Goal: Navigation & Orientation: Find specific page/section

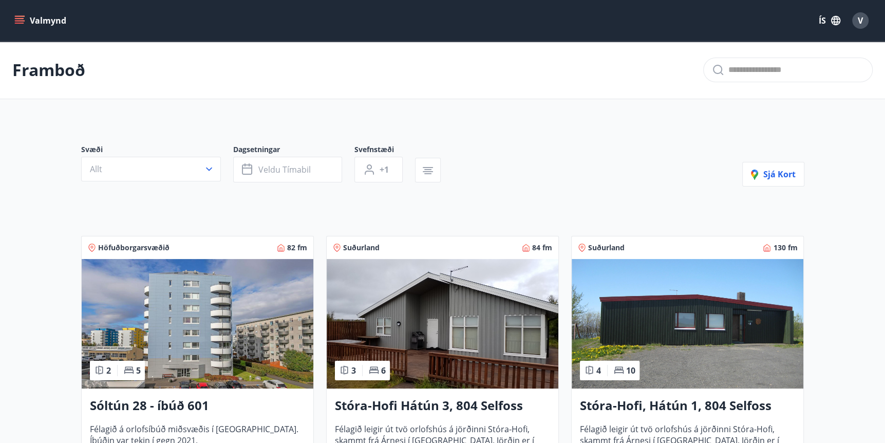
click at [16, 23] on icon "menu" at bounding box center [19, 23] width 9 height 1
click at [859, 19] on span "V" at bounding box center [860, 20] width 5 height 11
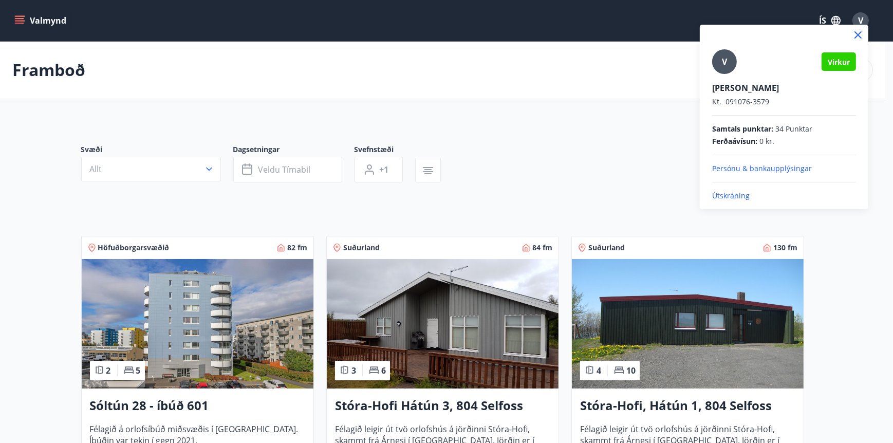
click at [734, 169] on p "Persónu & bankaupplýsingar" at bounding box center [784, 168] width 144 height 10
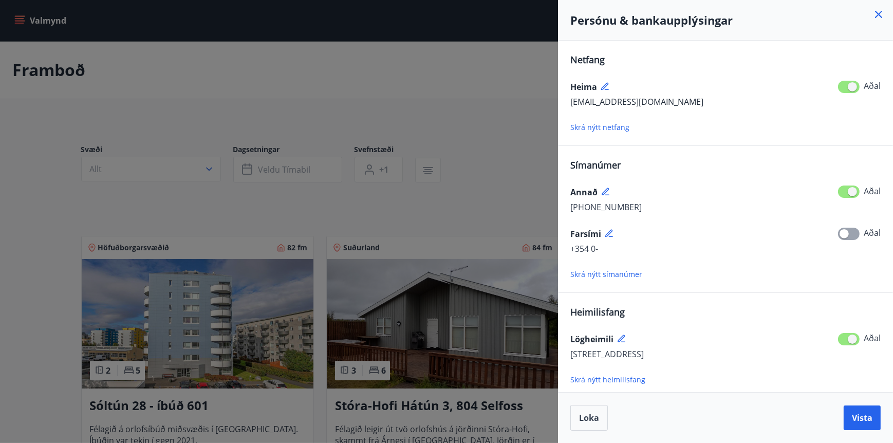
click at [882, 14] on icon at bounding box center [878, 14] width 12 height 12
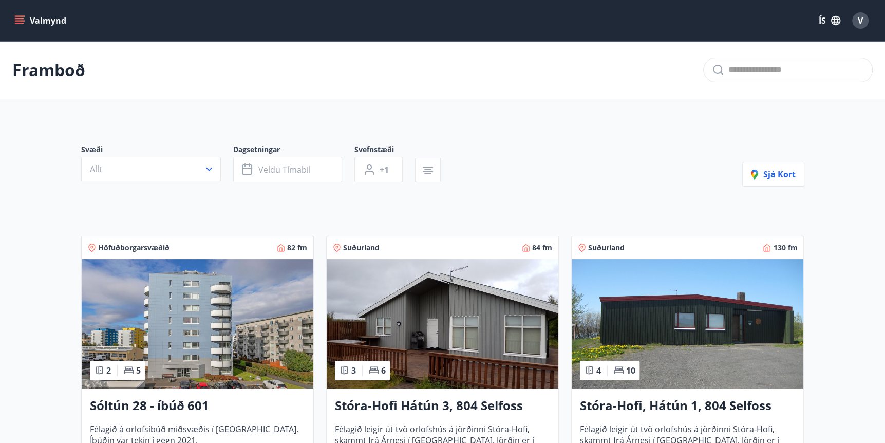
click at [23, 16] on icon "menu" at bounding box center [20, 16] width 11 height 1
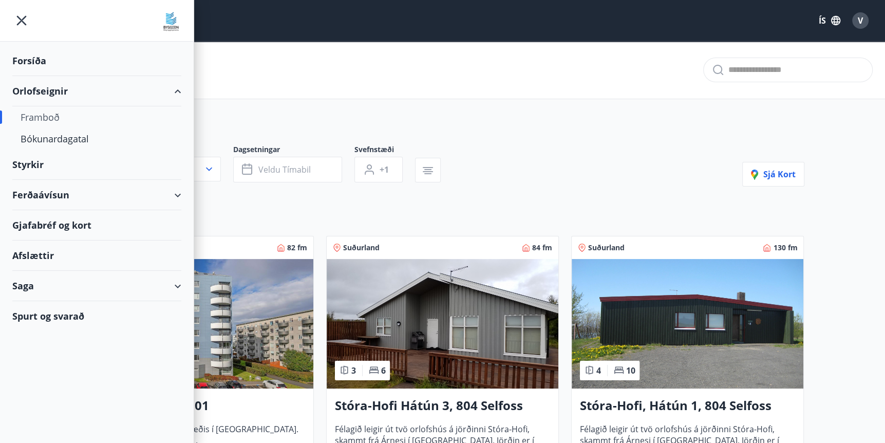
click at [47, 227] on div "Gjafabréf og kort" at bounding box center [96, 225] width 169 height 30
